Goal: Transaction & Acquisition: Purchase product/service

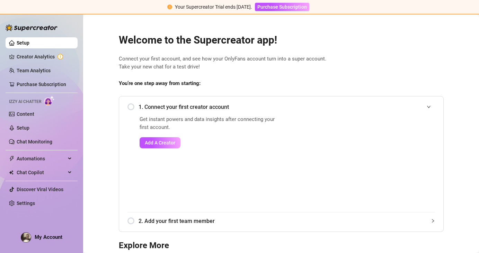
click at [132, 221] on div "2. Add your first team member" at bounding box center [280, 221] width 307 height 17
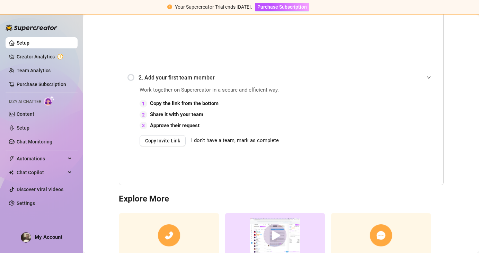
scroll to position [197, 0]
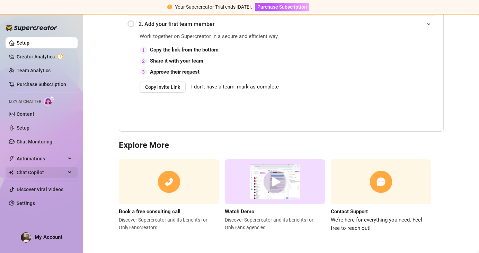
click at [71, 168] on div "Chat Copilot" at bounding box center [42, 172] width 72 height 11
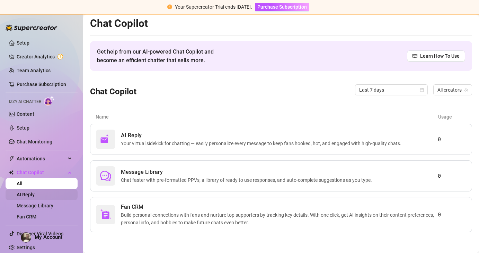
click at [33, 196] on link "AI Reply" at bounding box center [26, 195] width 18 height 6
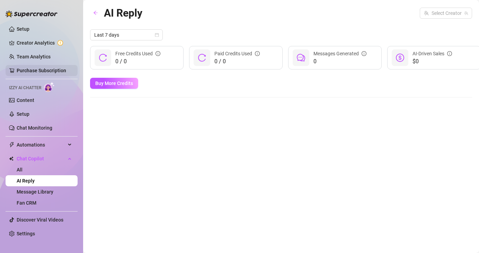
click at [38, 73] on link "Purchase Subscription" at bounding box center [41, 71] width 49 height 6
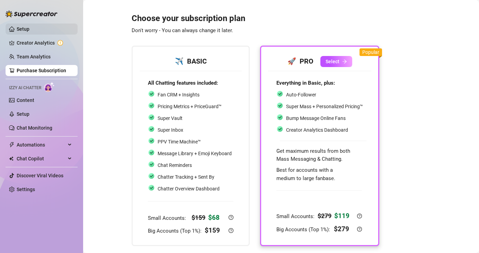
click at [27, 30] on link "Setup" at bounding box center [23, 29] width 13 height 6
